Goal: Task Accomplishment & Management: Use online tool/utility

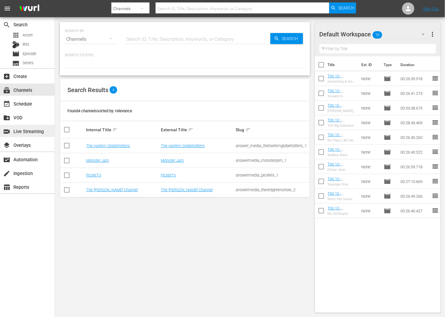
click at [34, 133] on div "switch_video Live Streaming" at bounding box center [17, 129] width 34 height 5
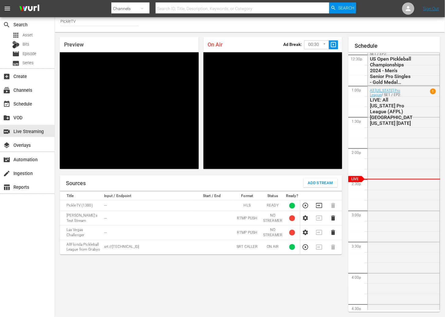
scroll to position [1, 0]
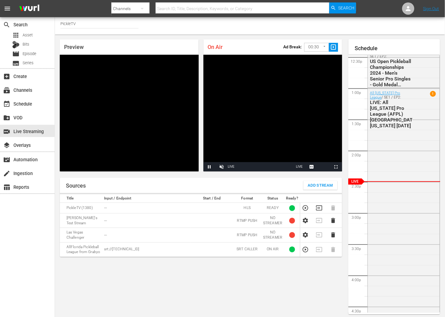
click at [273, 121] on video "Video Player" at bounding box center [273, 113] width 139 height 116
click at [32, 101] on div "event_available Schedule" at bounding box center [17, 102] width 34 height 5
